Goal: Transaction & Acquisition: Download file/media

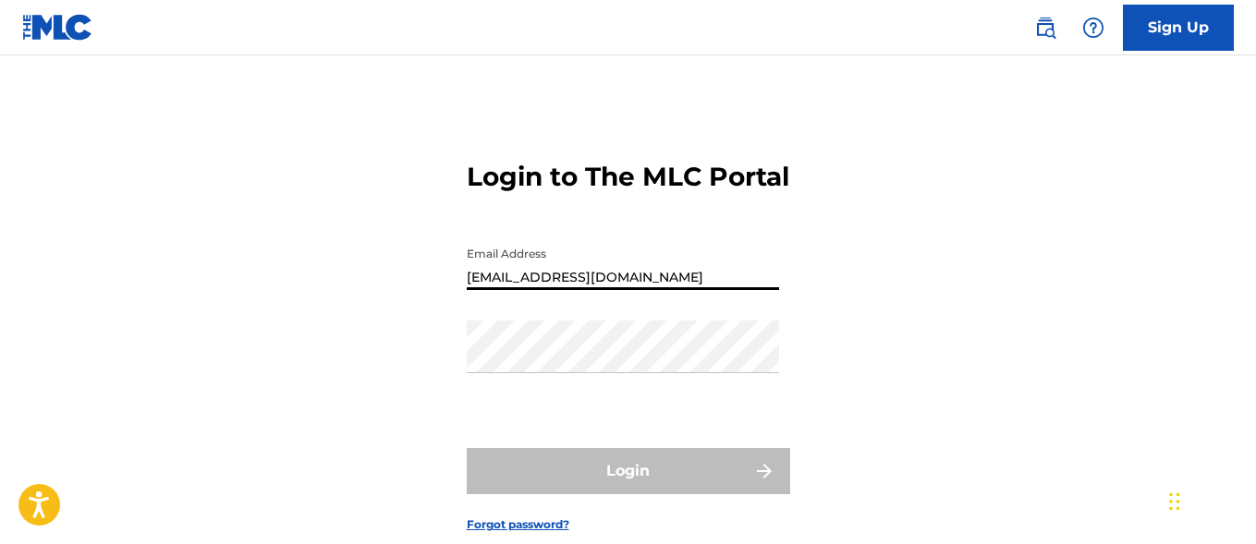
type input "[EMAIL_ADDRESS][DOMAIN_NAME]"
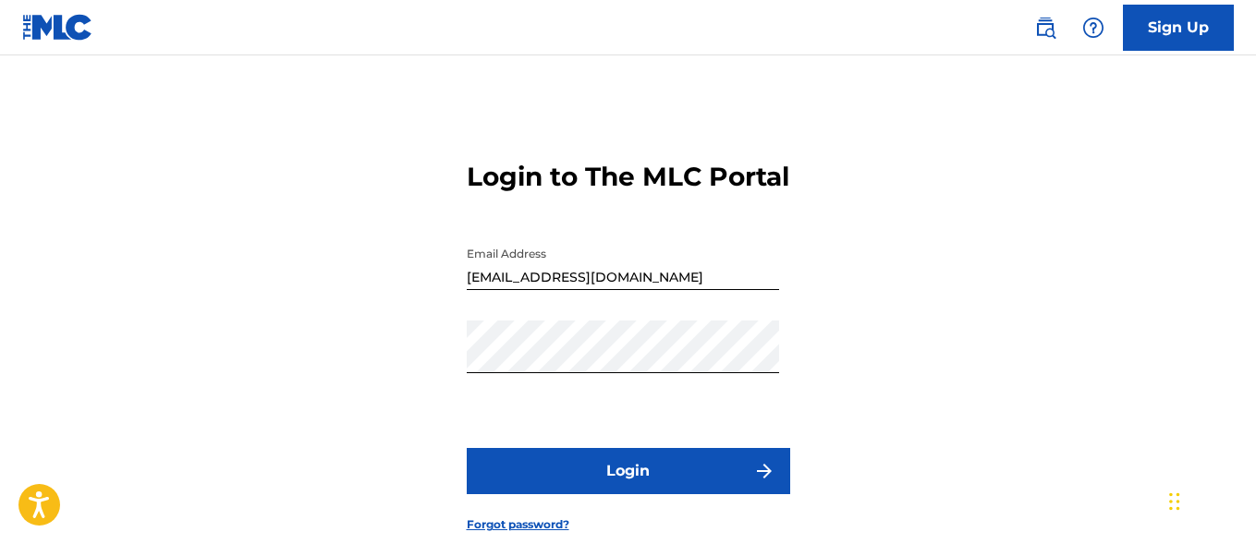
click at [628, 494] on button "Login" at bounding box center [628, 471] width 323 height 46
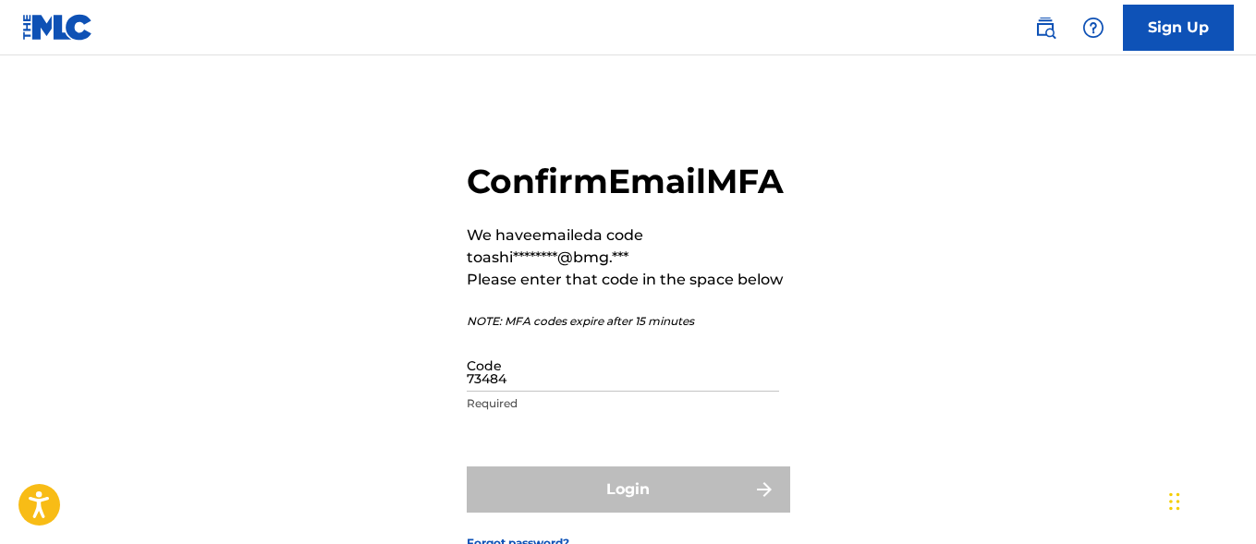
type input "734845"
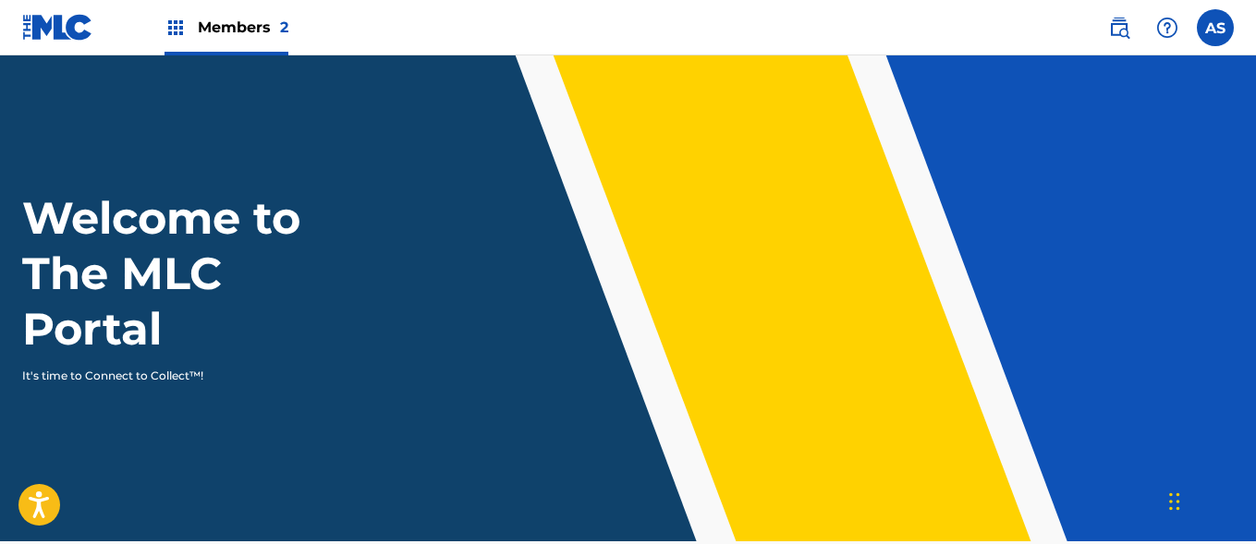
click at [176, 28] on img at bounding box center [176, 28] width 22 height 22
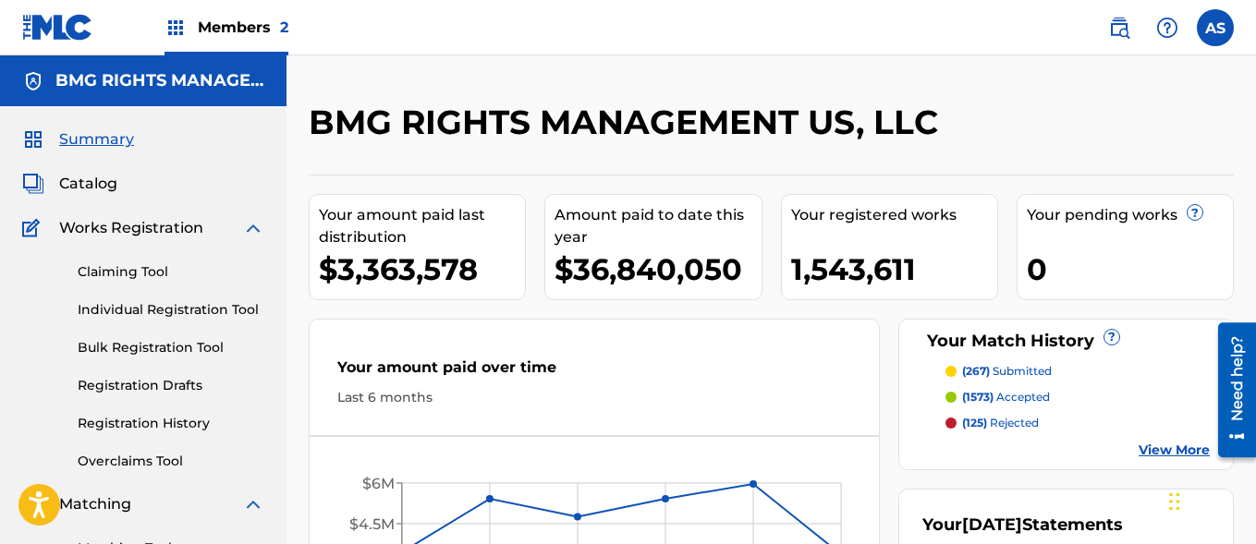
scroll to position [401, 0]
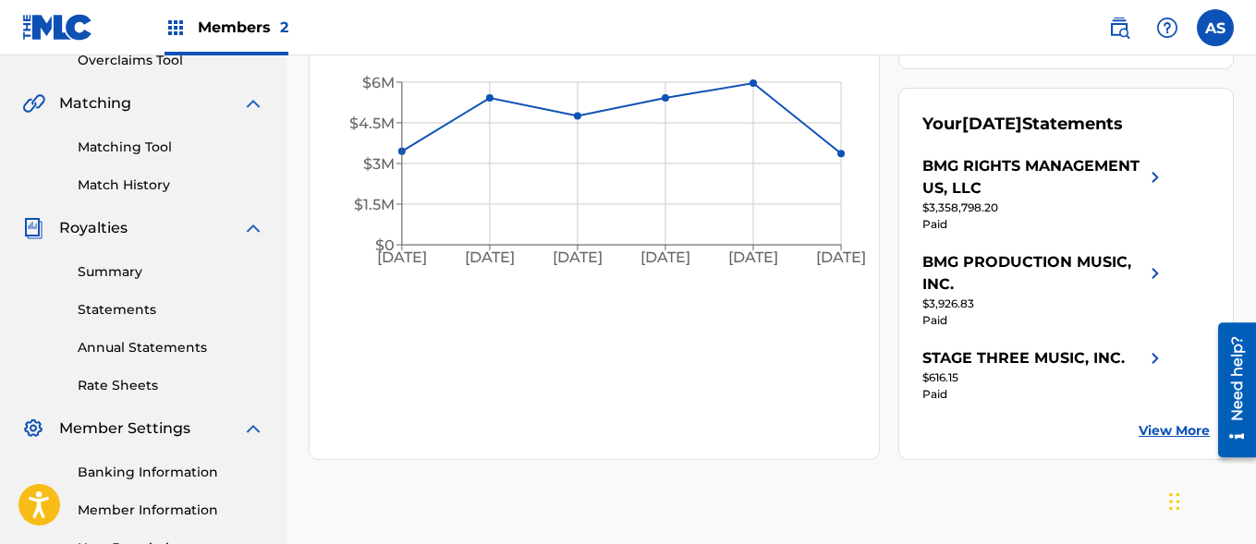
click at [171, 272] on link "Summary" at bounding box center [171, 271] width 187 height 19
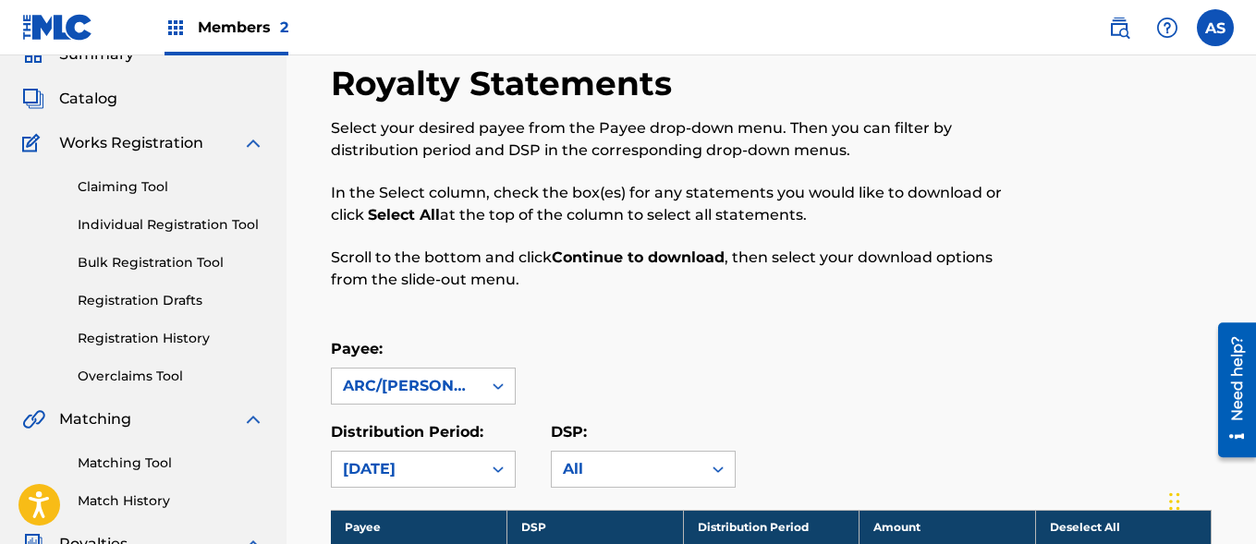
scroll to position [1131, 0]
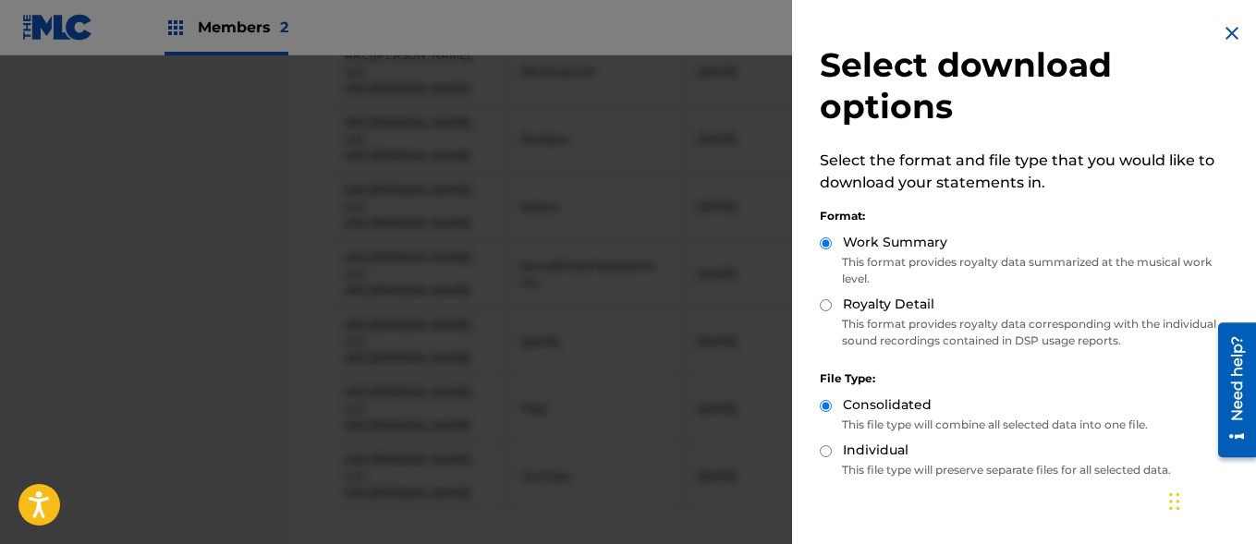
click at [887, 304] on label "Royalty Detail" at bounding box center [888, 304] width 91 height 19
click at [832, 304] on input "Royalty Detail" at bounding box center [826, 305] width 12 height 12
radio input "true"
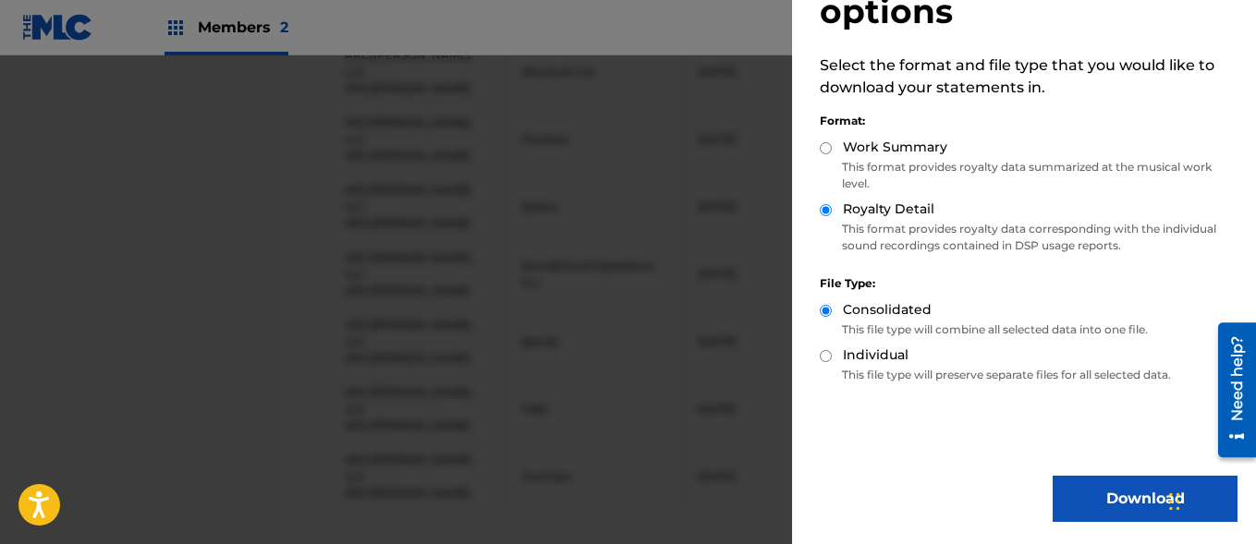
click at [1139, 499] on button "Download" at bounding box center [1145, 499] width 185 height 46
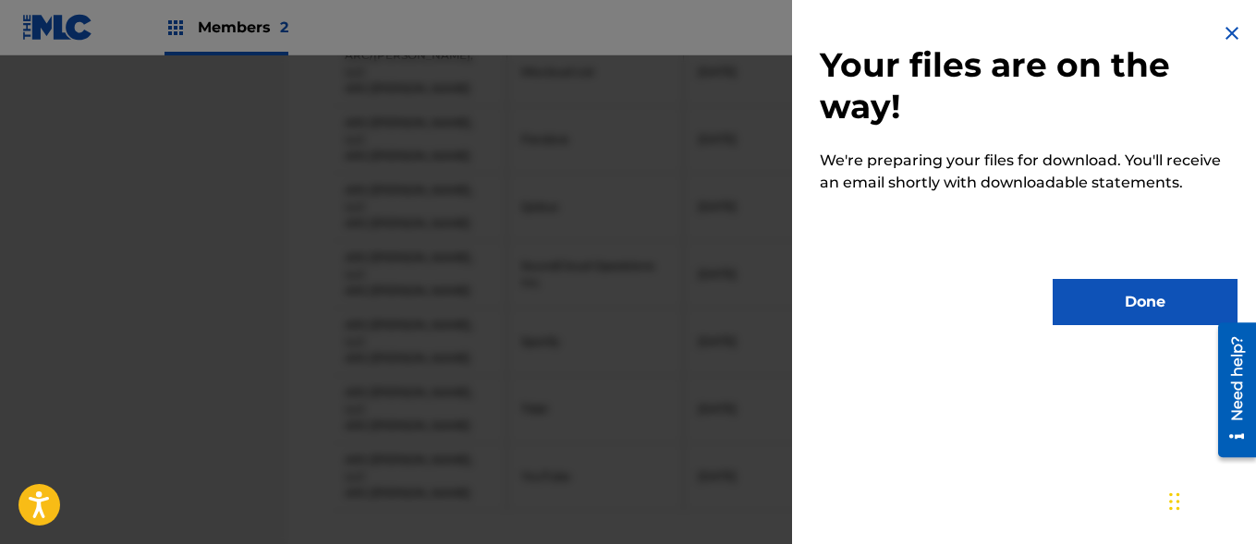
scroll to position [0, 0]
click at [1139, 302] on button "Done" at bounding box center [1145, 302] width 185 height 46
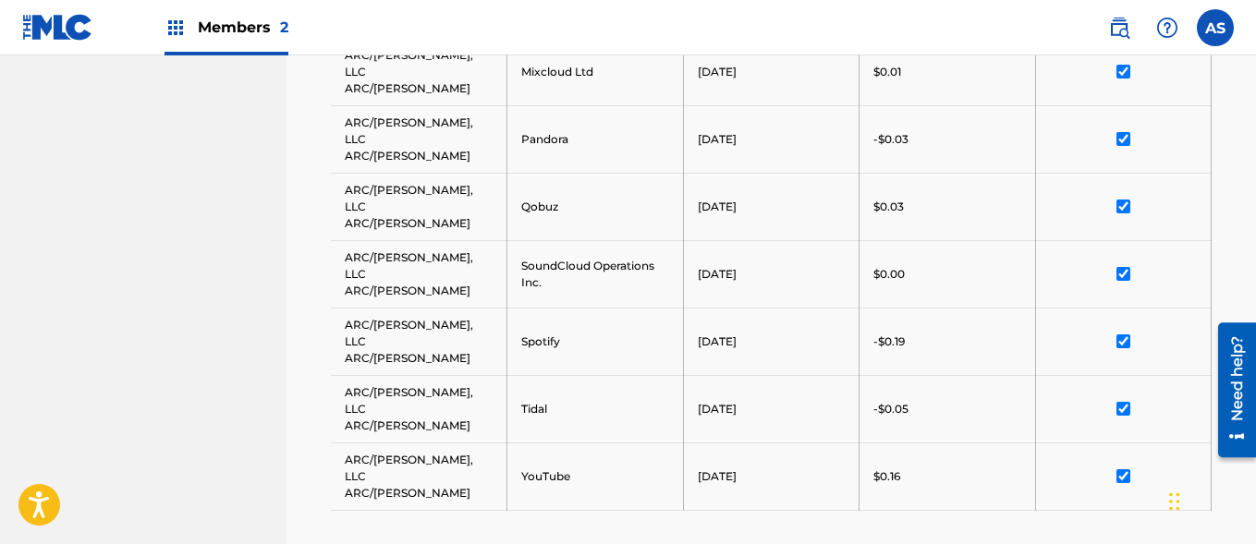
click at [1215, 28] on input "AS [PERSON_NAME] [PERSON_NAME][EMAIL_ADDRESS][PERSON_NAME][DOMAIN_NAME] Notific…" at bounding box center [1215, 28] width 0 height 0
